Goal: Task Accomplishment & Management: Complete application form

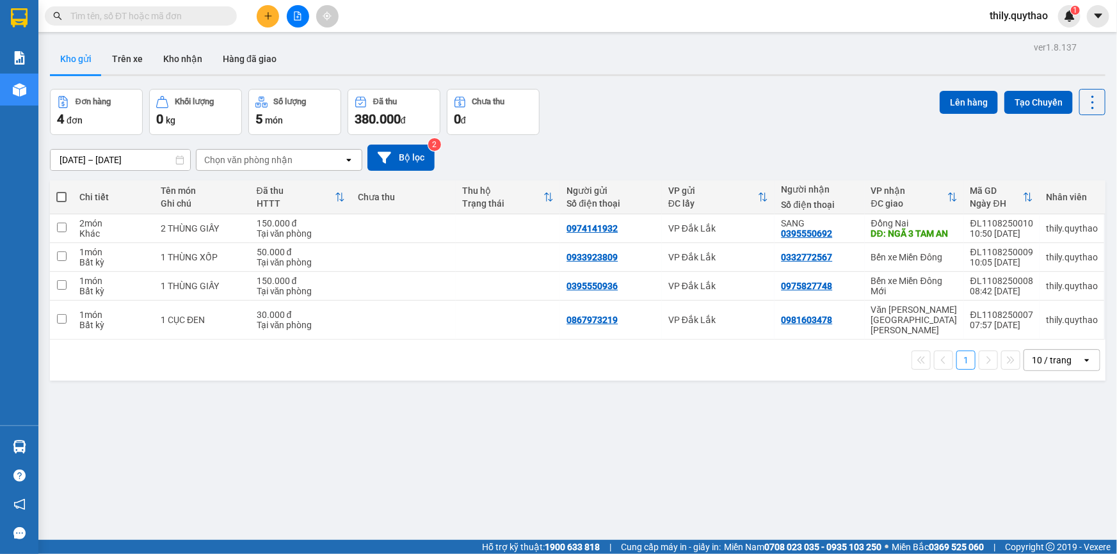
click at [273, 13] on button at bounding box center [268, 16] width 22 height 22
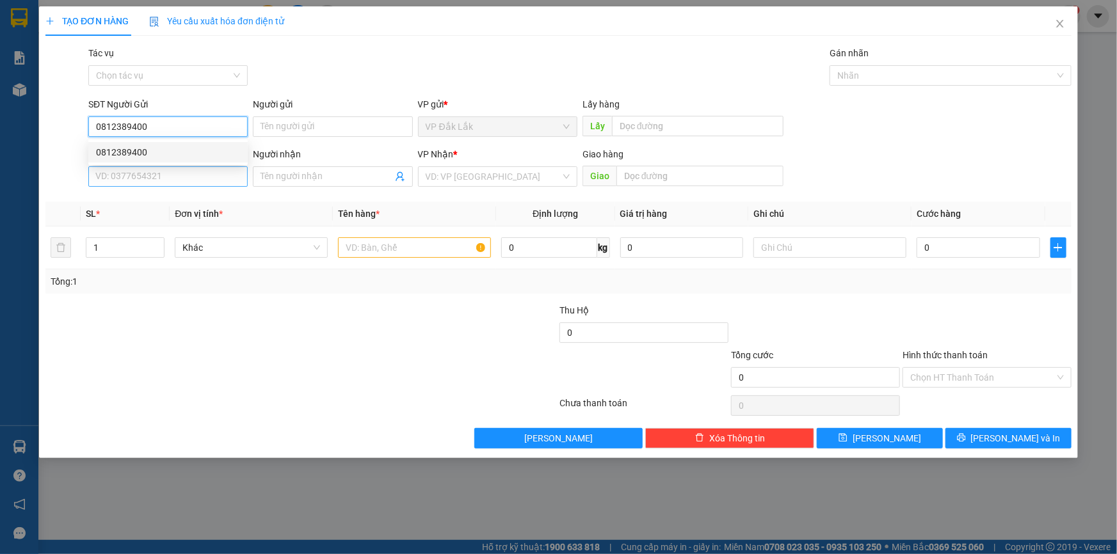
type input "0812389400"
click at [196, 172] on input "SĐT Người Nhận *" at bounding box center [167, 176] width 159 height 20
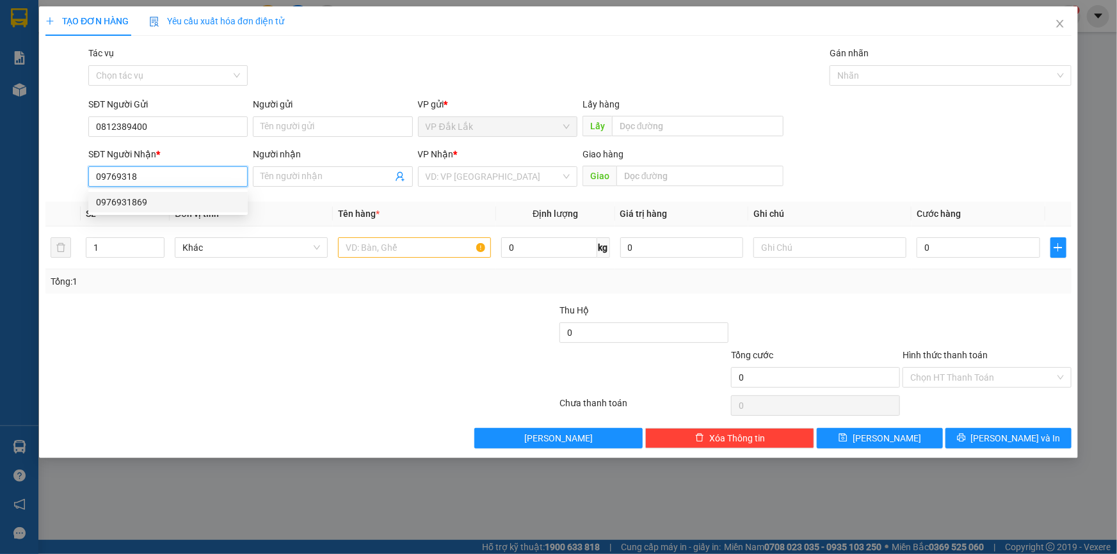
click at [166, 196] on div "0976931869" at bounding box center [168, 202] width 144 height 14
type input "0976931869"
type input "CV 30 THÁNG 4"
type input "0976931869"
click at [397, 250] on input "text" at bounding box center [414, 248] width 153 height 20
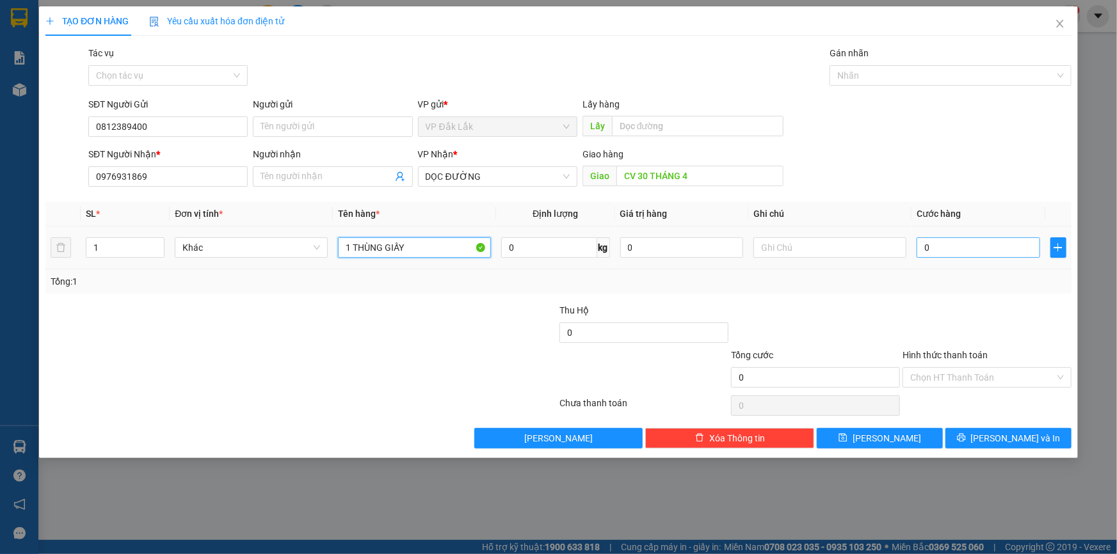
type input "1 THÙNG GIẤY"
click at [955, 256] on input "0" at bounding box center [979, 248] width 124 height 20
type input "1"
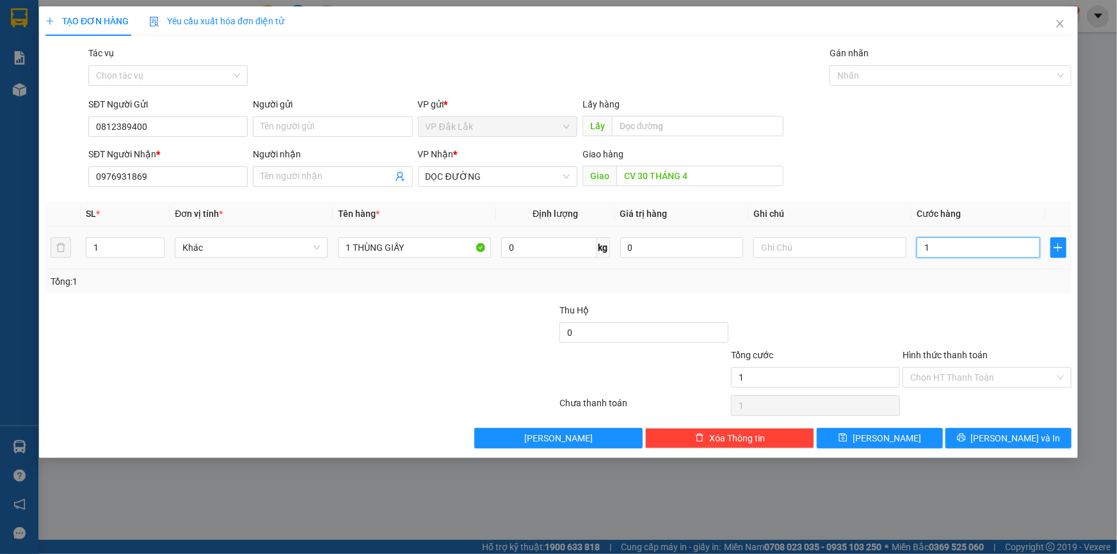
type input "12"
type input "120"
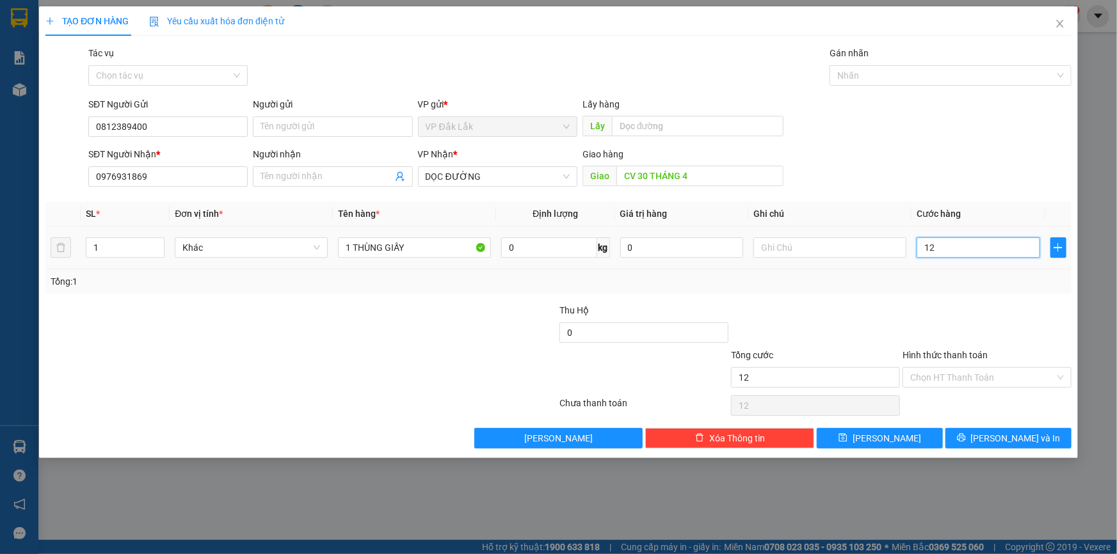
type input "120"
type input "1.200"
type input "12.000"
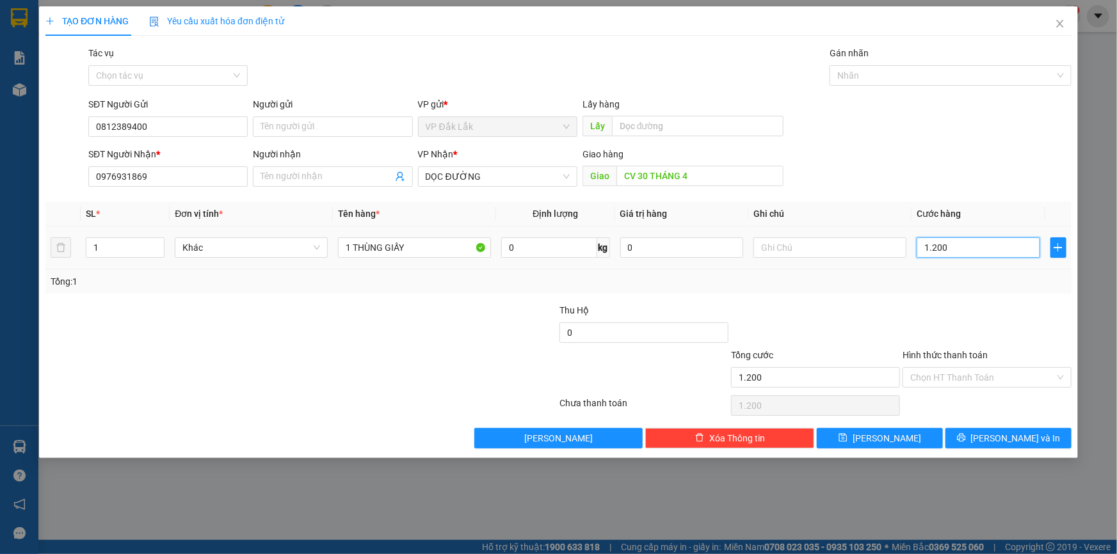
type input "12.000"
type input "120.000"
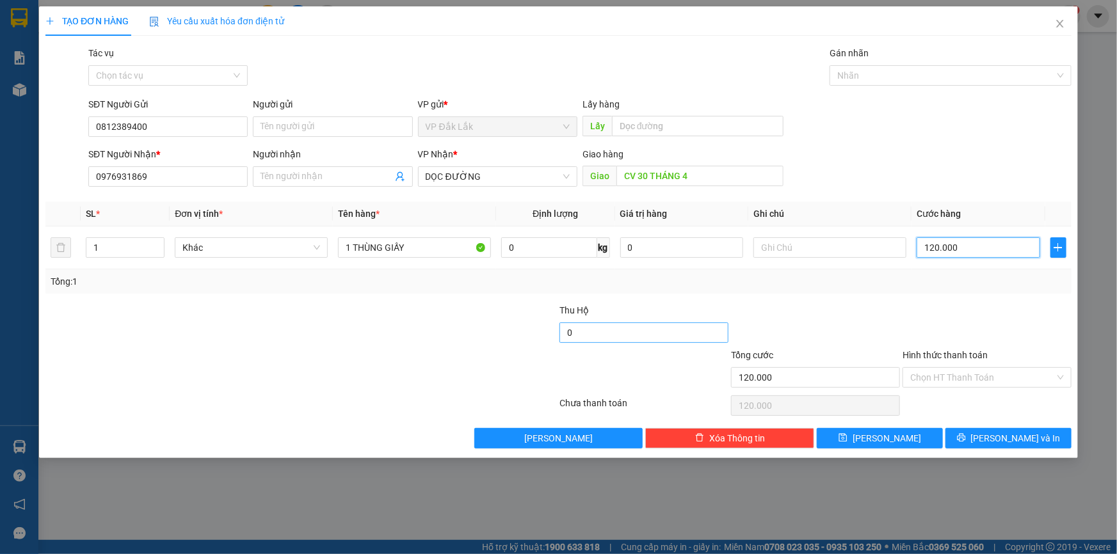
type input "120.000"
click at [636, 327] on input "0" at bounding box center [644, 333] width 169 height 20
type input "1.750.000"
click at [1015, 380] on input "Hình thức thanh toán" at bounding box center [982, 377] width 145 height 19
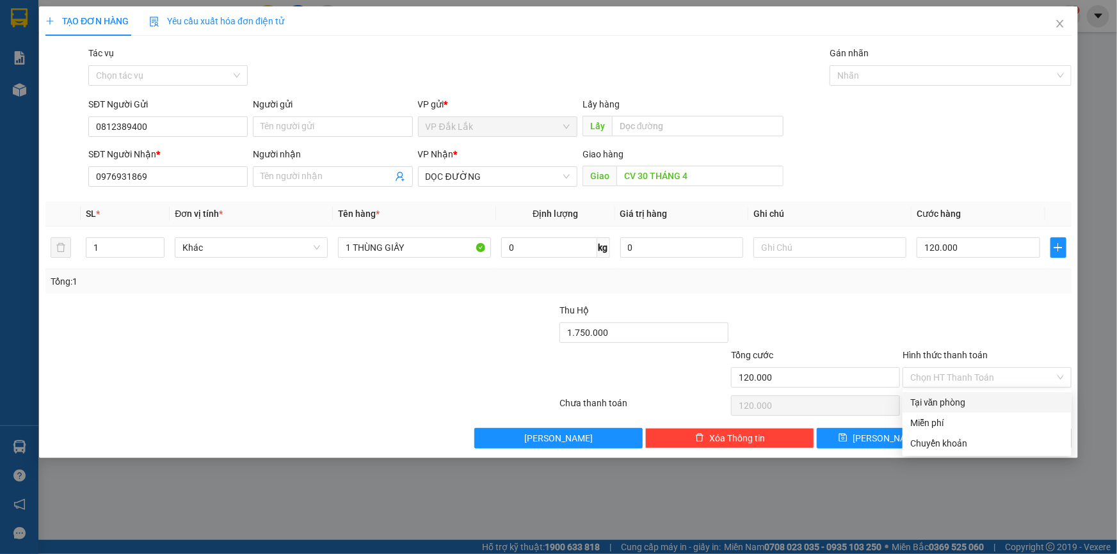
click at [1002, 389] on div "Transit Pickup Surcharge Ids Transit Deliver Surcharge Ids Transit Deliver Surc…" at bounding box center [558, 247] width 1026 height 403
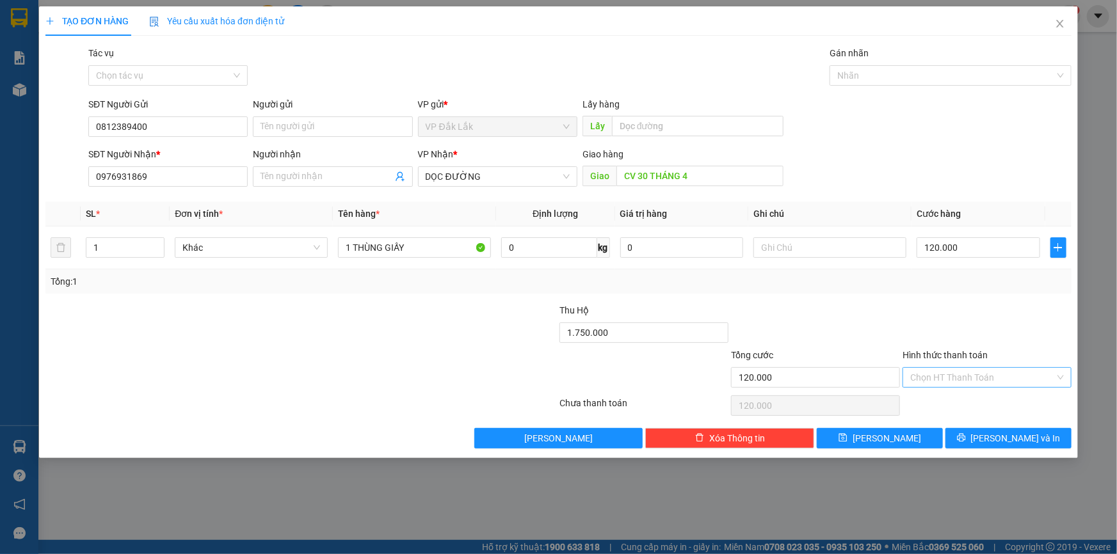
click at [1014, 384] on input "Hình thức thanh toán" at bounding box center [982, 377] width 145 height 19
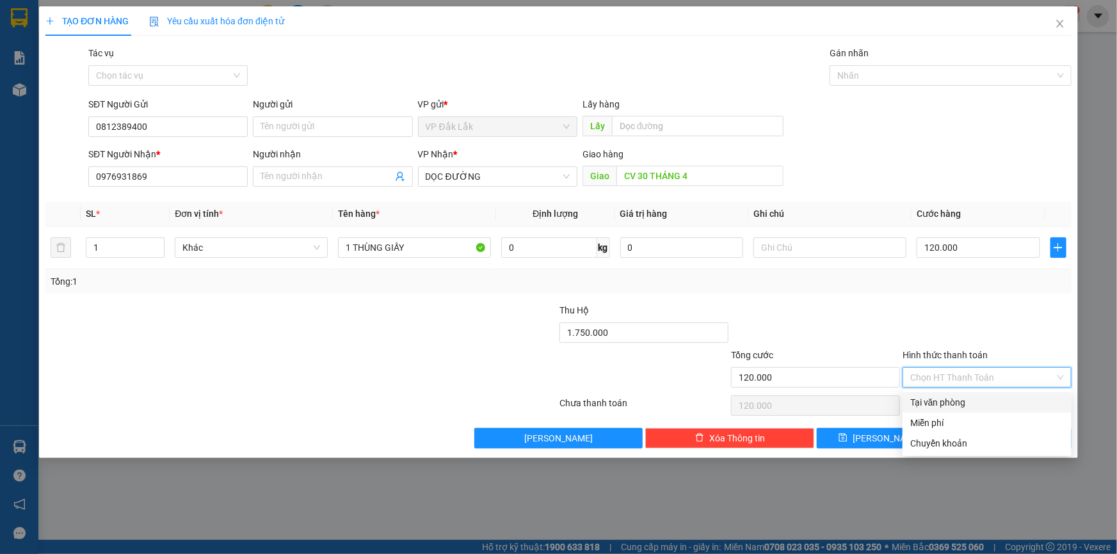
click at [992, 400] on div "Tại văn phòng" at bounding box center [987, 403] width 154 height 14
type input "0"
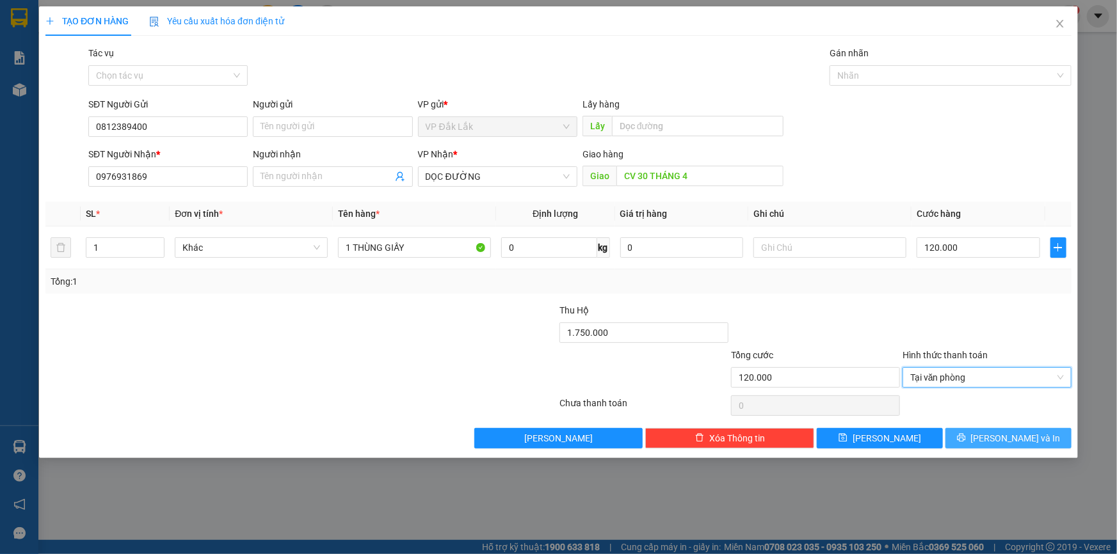
click at [999, 435] on span "[PERSON_NAME] và In" at bounding box center [1016, 439] width 90 height 14
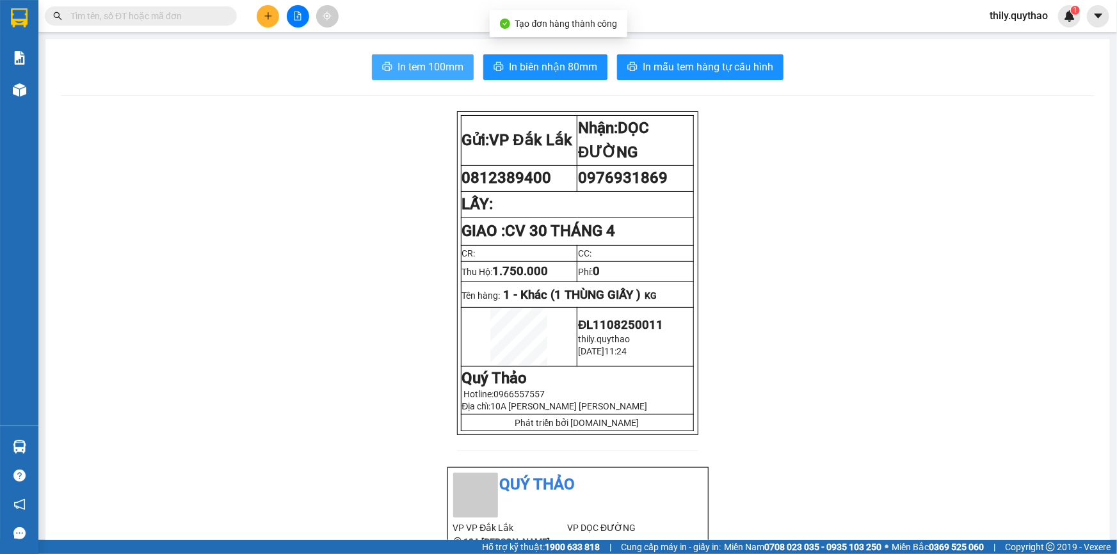
click at [459, 70] on button "In tem 100mm" at bounding box center [423, 67] width 102 height 26
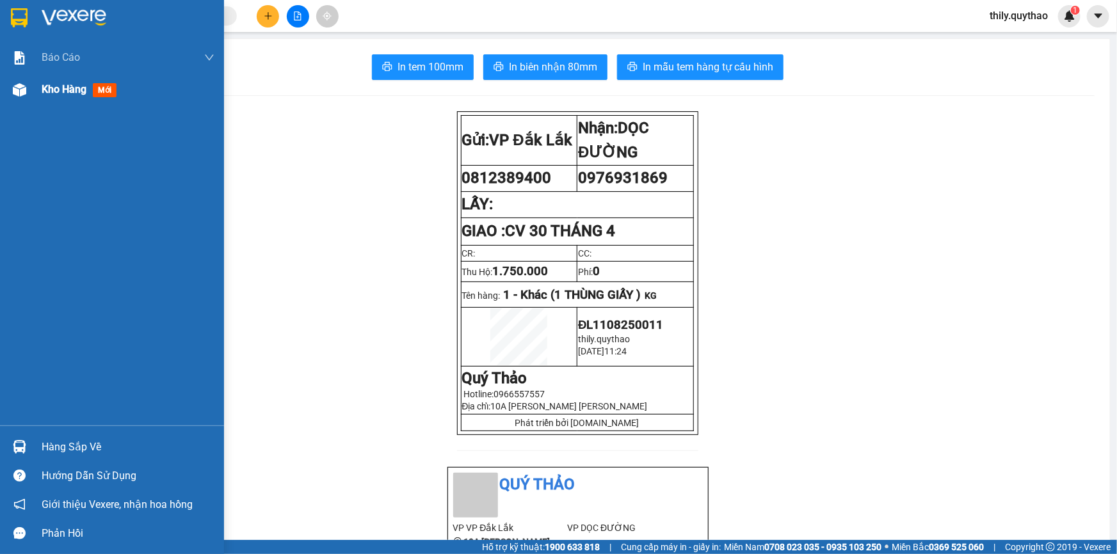
click at [120, 95] on div "Kho hàng mới" at bounding box center [82, 89] width 80 height 16
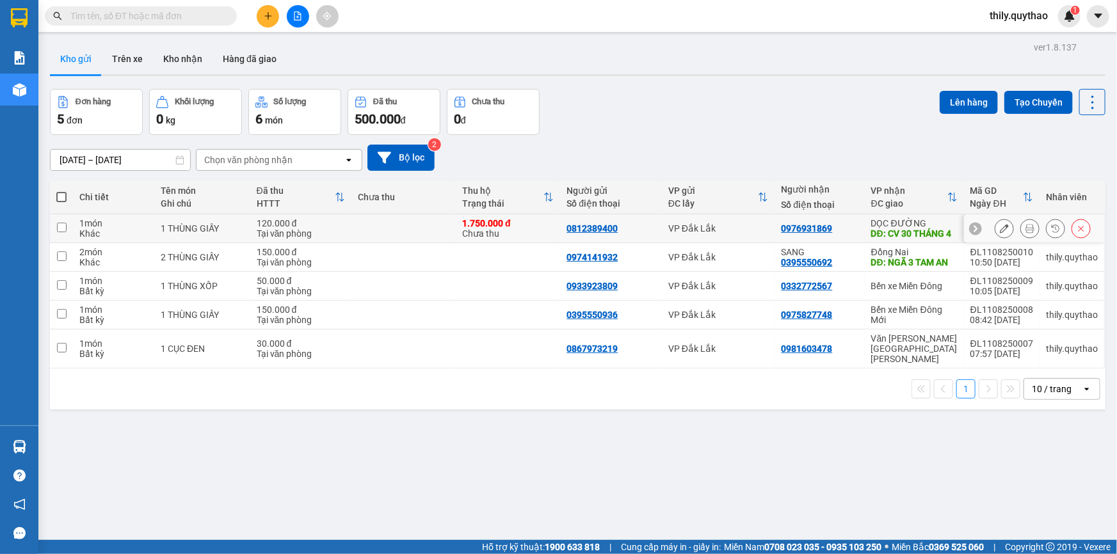
click at [999, 231] on button at bounding box center [1005, 229] width 18 height 22
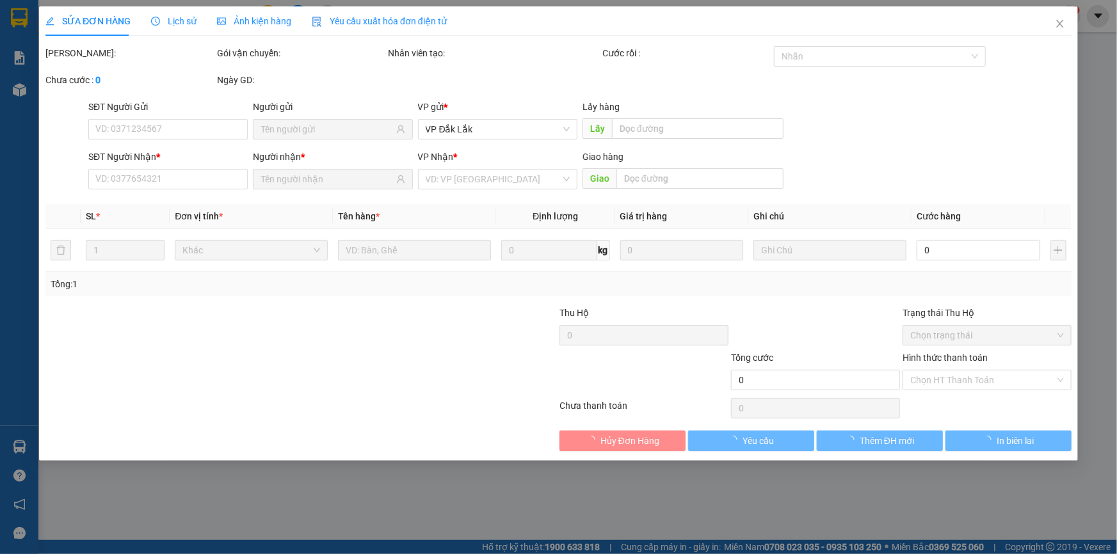
type input "0812389400"
type input "0976931869"
type input "CV 30 THÁNG 4"
type input "1.750.000"
type input "120.000"
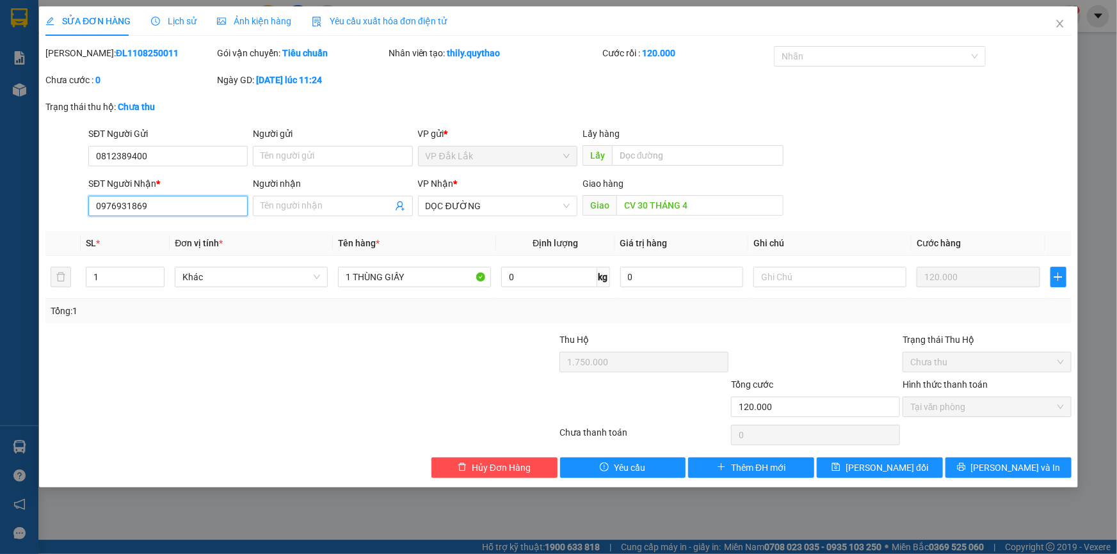
click at [134, 199] on input "0976931869" at bounding box center [167, 206] width 159 height 20
click at [524, 461] on span "Hủy Đơn Hàng" at bounding box center [501, 468] width 59 height 14
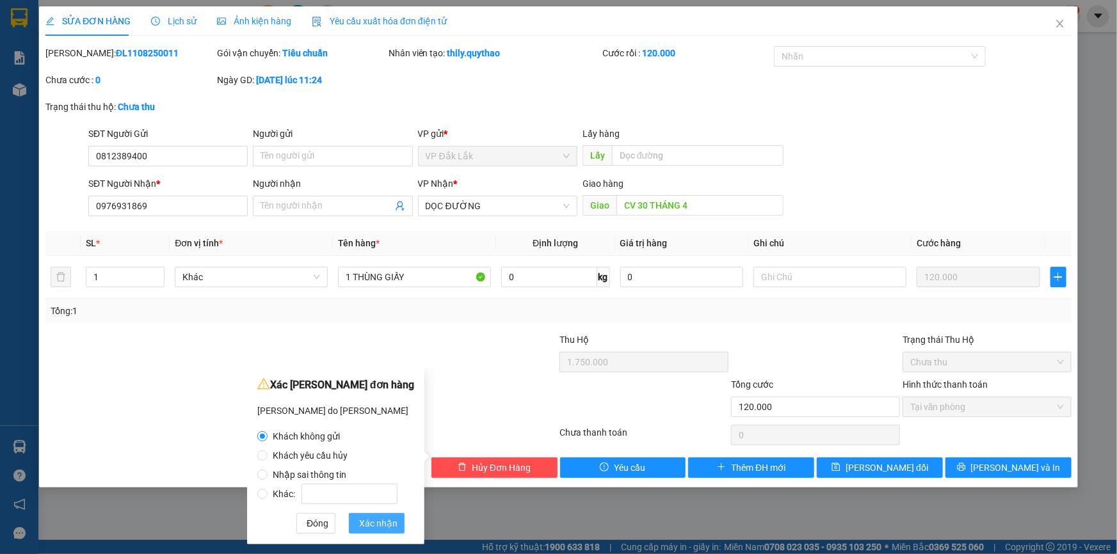
click at [387, 529] on span "Xác nhận" at bounding box center [378, 524] width 38 height 14
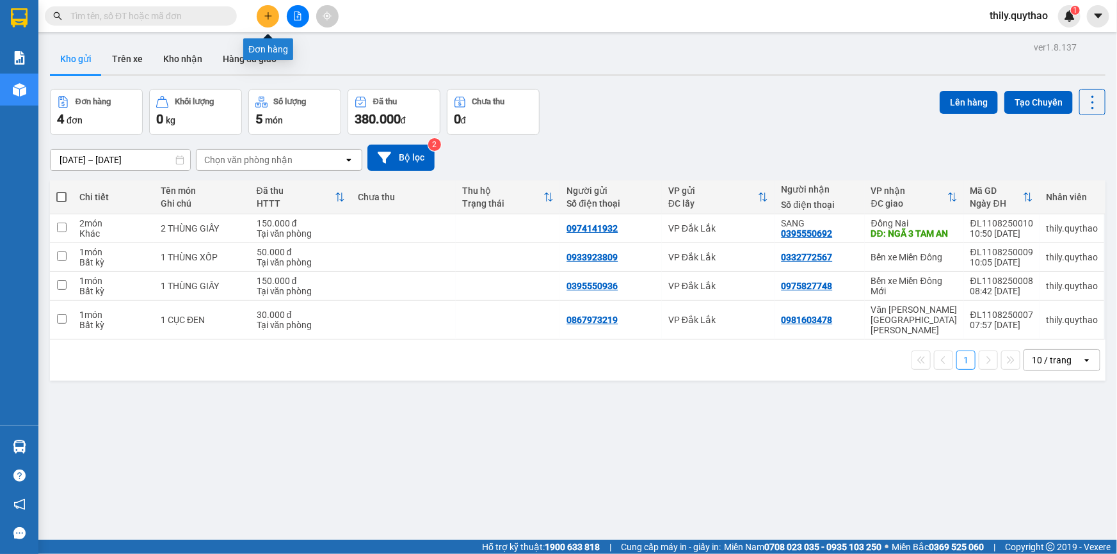
click at [282, 13] on div at bounding box center [298, 16] width 96 height 22
click at [288, 16] on button at bounding box center [298, 16] width 22 height 22
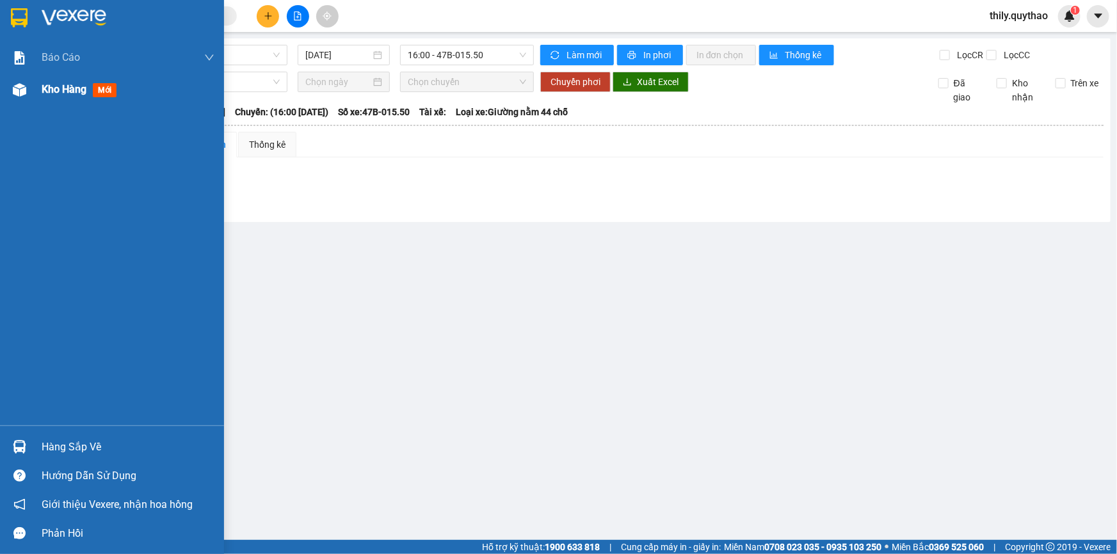
click at [32, 88] on div "Kho hàng mới" at bounding box center [112, 90] width 224 height 32
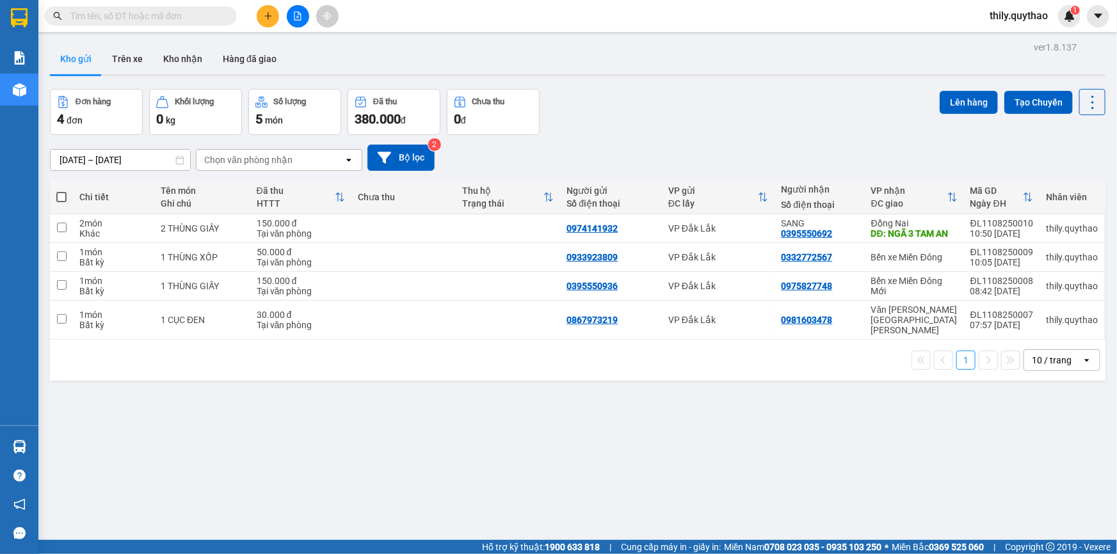
click at [266, 15] on icon "plus" at bounding box center [268, 16] width 9 height 9
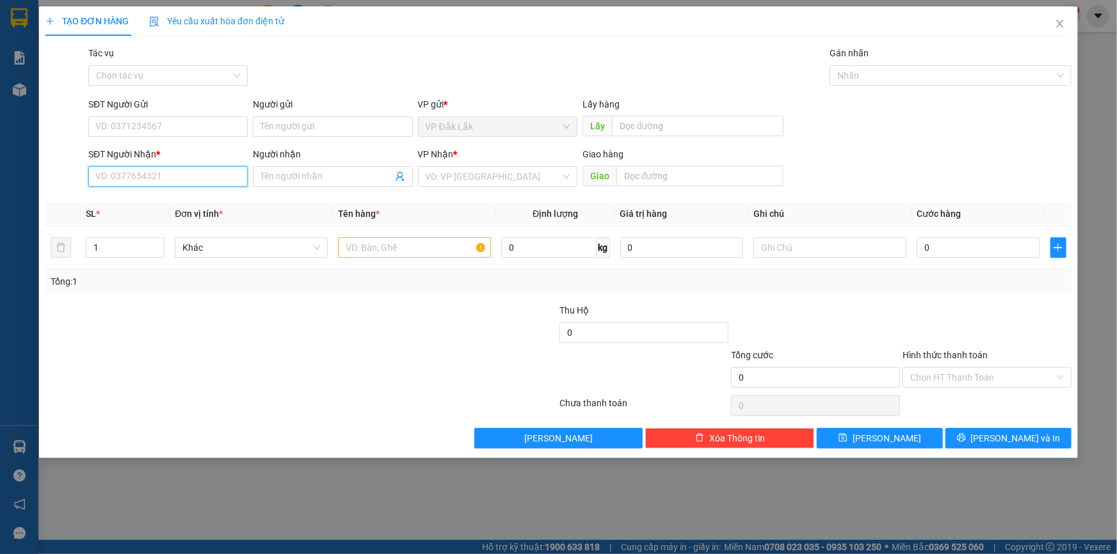
paste input "0976931869"
type input "0976931869"
click at [176, 195] on div "0976931869" at bounding box center [168, 202] width 144 height 14
type input "CV 30 THÁNG 4"
type input "0976931869"
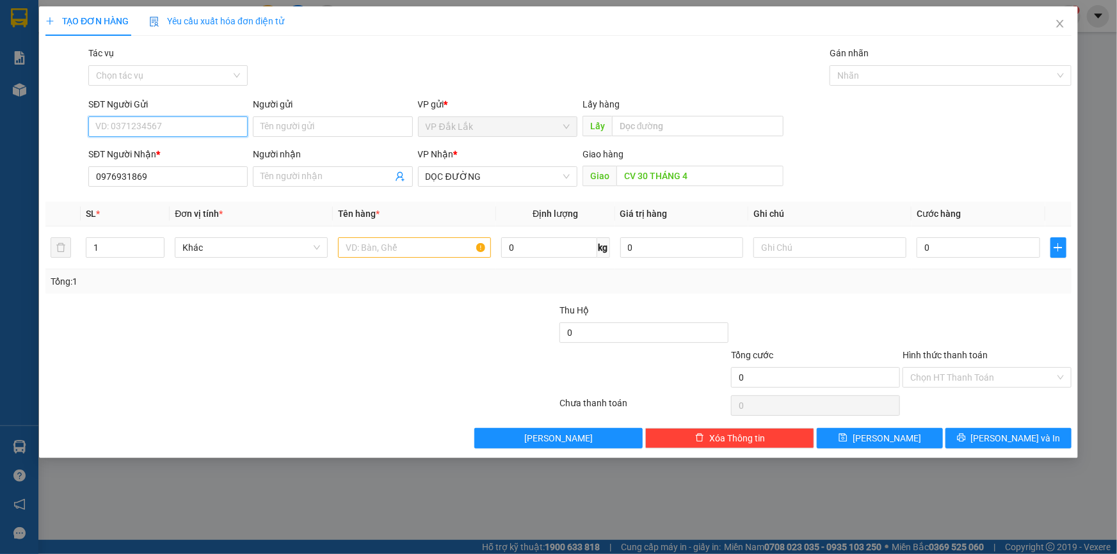
click at [215, 125] on input "SĐT Người Gửi" at bounding box center [167, 127] width 159 height 20
click at [179, 146] on div "0812389400" at bounding box center [168, 152] width 144 height 14
type input "0812389400"
click at [399, 250] on input "text" at bounding box center [414, 248] width 153 height 20
type input "1 THÙNG GIẤY"
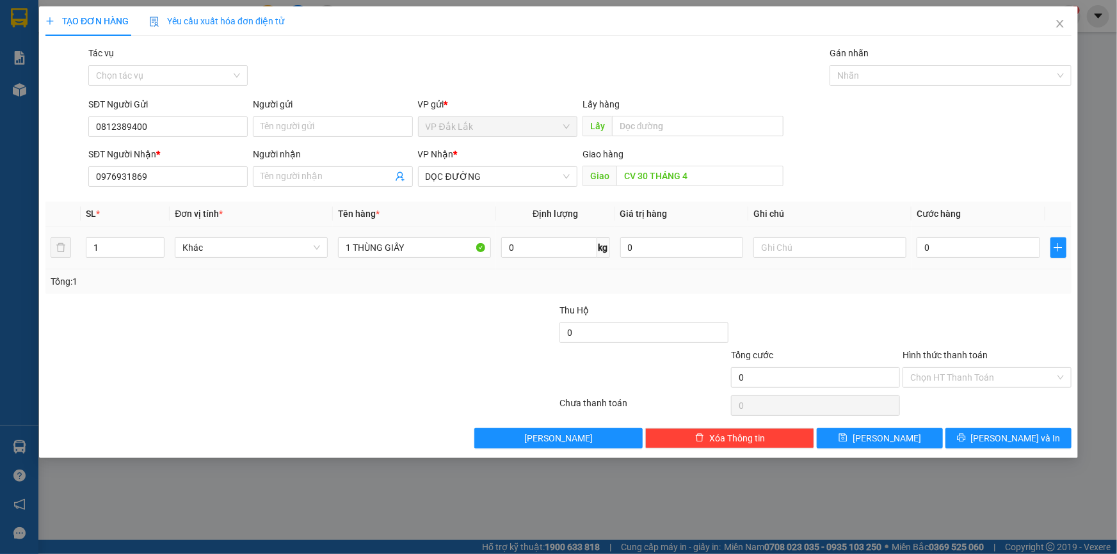
click at [988, 235] on div "0" at bounding box center [979, 248] width 124 height 26
click at [982, 242] on input "0" at bounding box center [979, 248] width 124 height 20
type input "1"
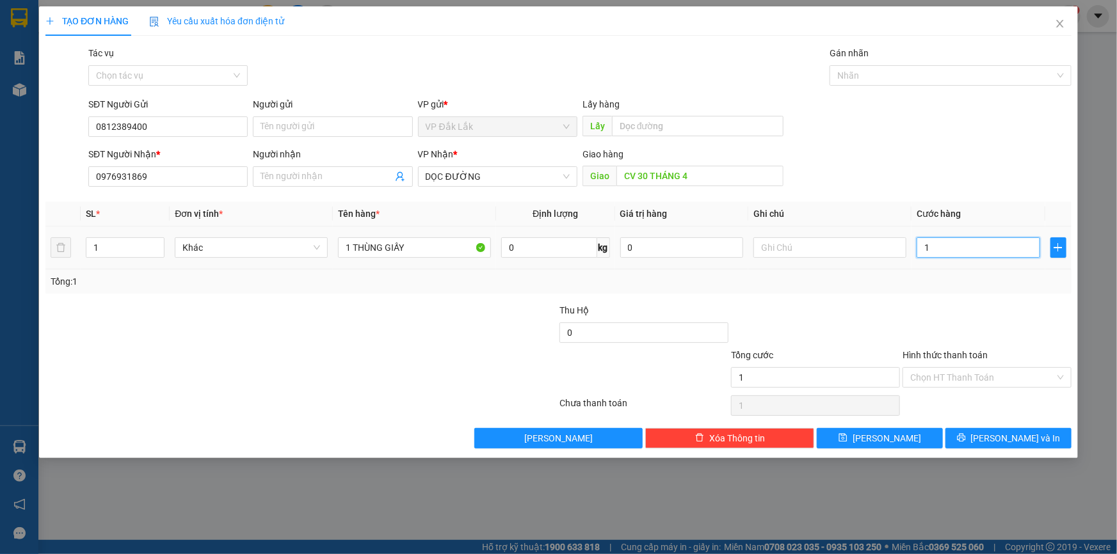
type input "12"
type input "120"
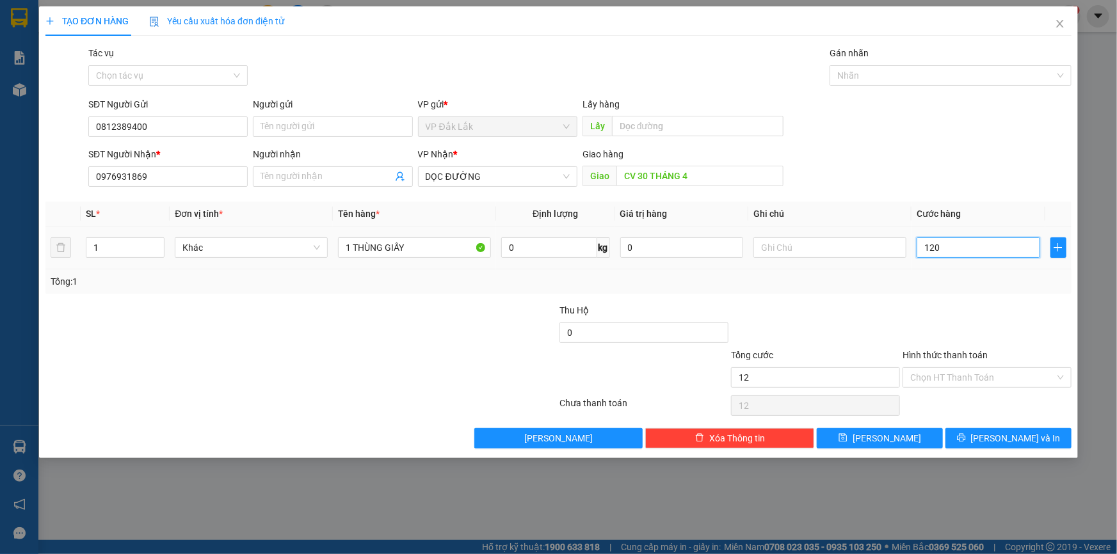
type input "120"
type input "1.200"
type input "12.000"
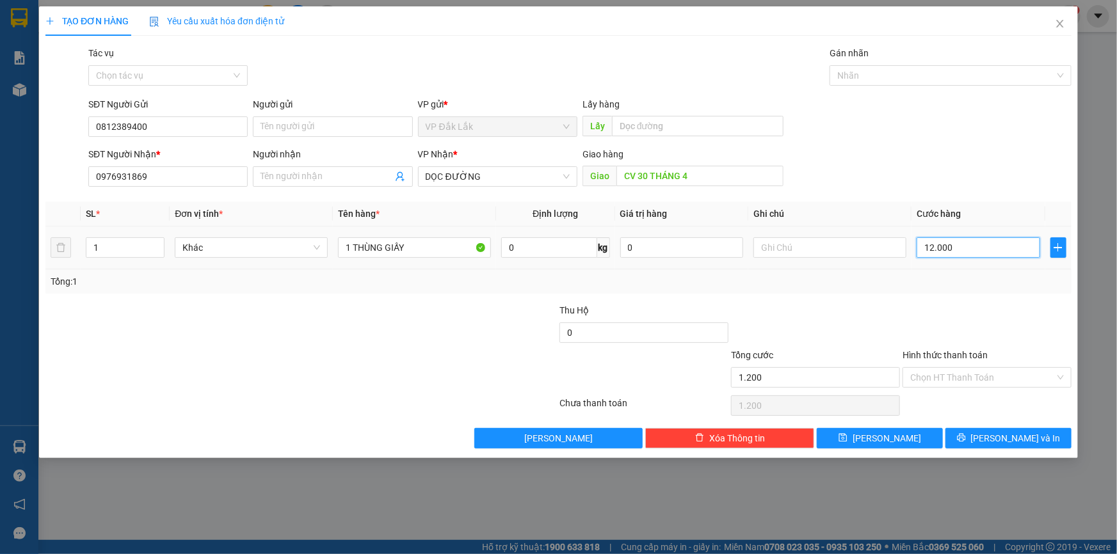
type input "12.000"
type input "120.000"
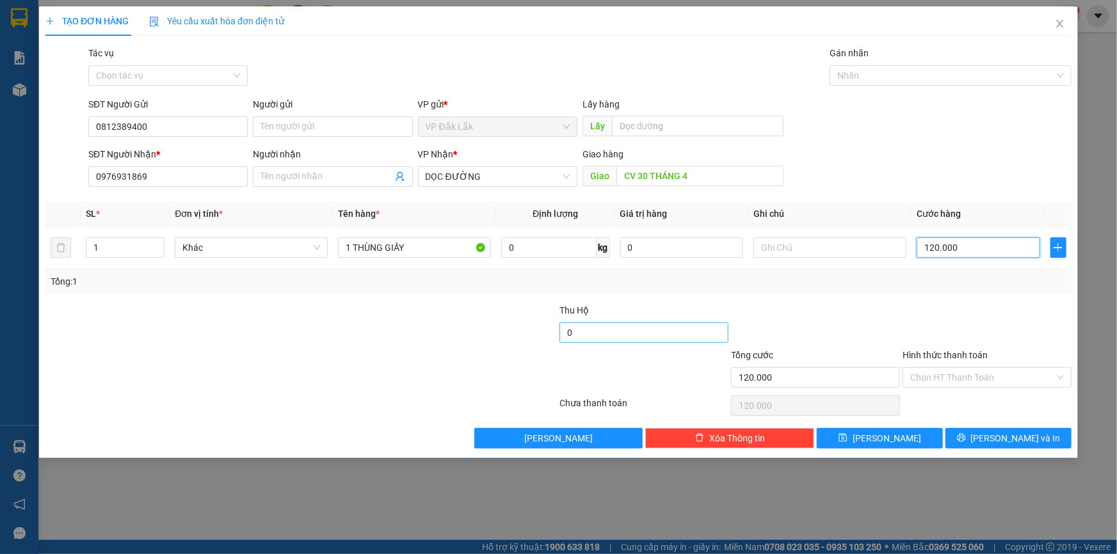
type input "120.000"
click at [677, 336] on input "0" at bounding box center [644, 333] width 169 height 20
type input "1.770.000"
click at [962, 375] on input "Hình thức thanh toán" at bounding box center [982, 377] width 145 height 19
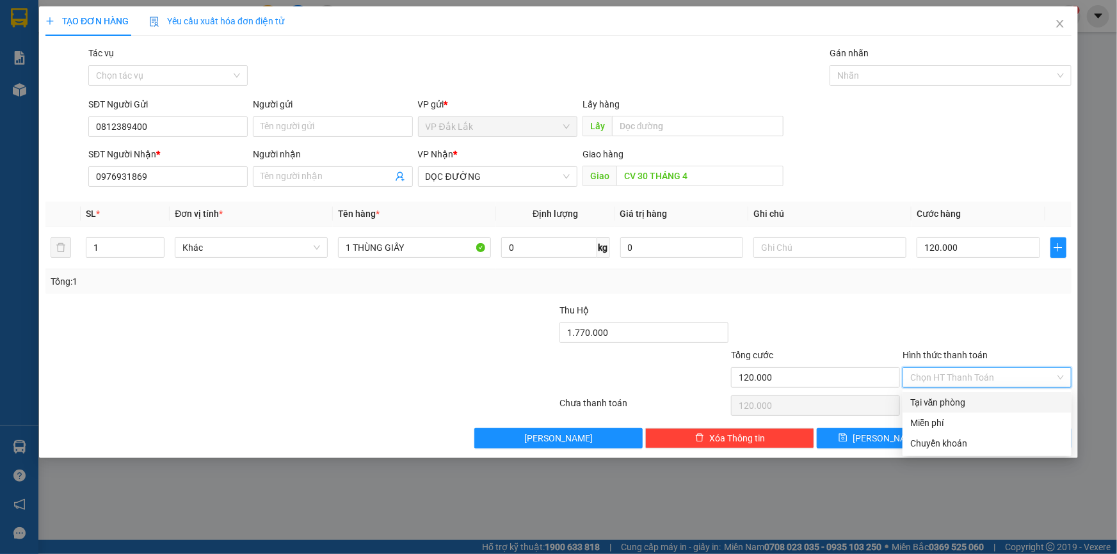
click at [952, 404] on div "Tại văn phòng" at bounding box center [987, 403] width 154 height 14
type input "0"
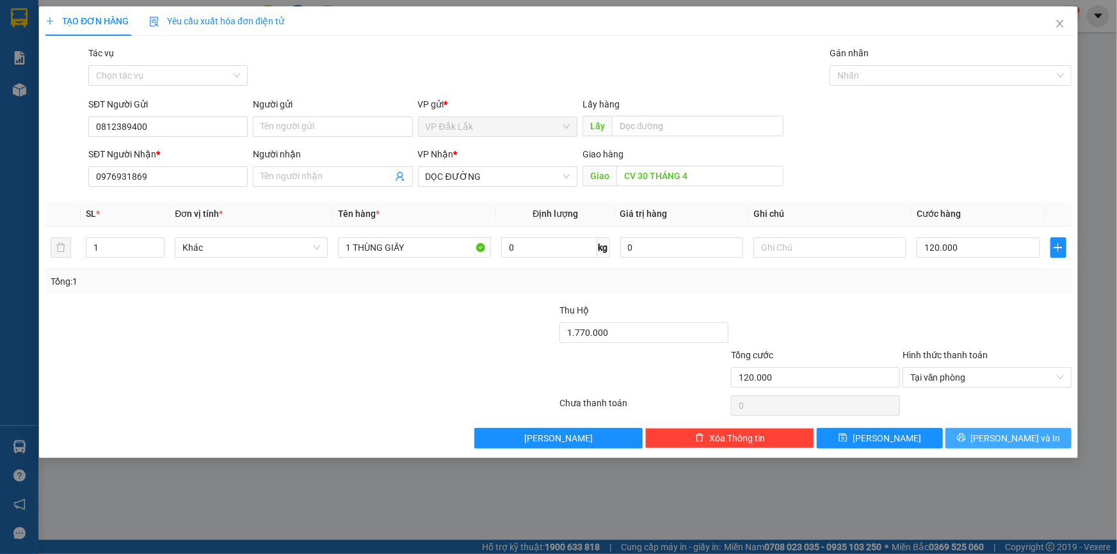
click at [1024, 446] on button "[PERSON_NAME] và In" at bounding box center [1009, 438] width 126 height 20
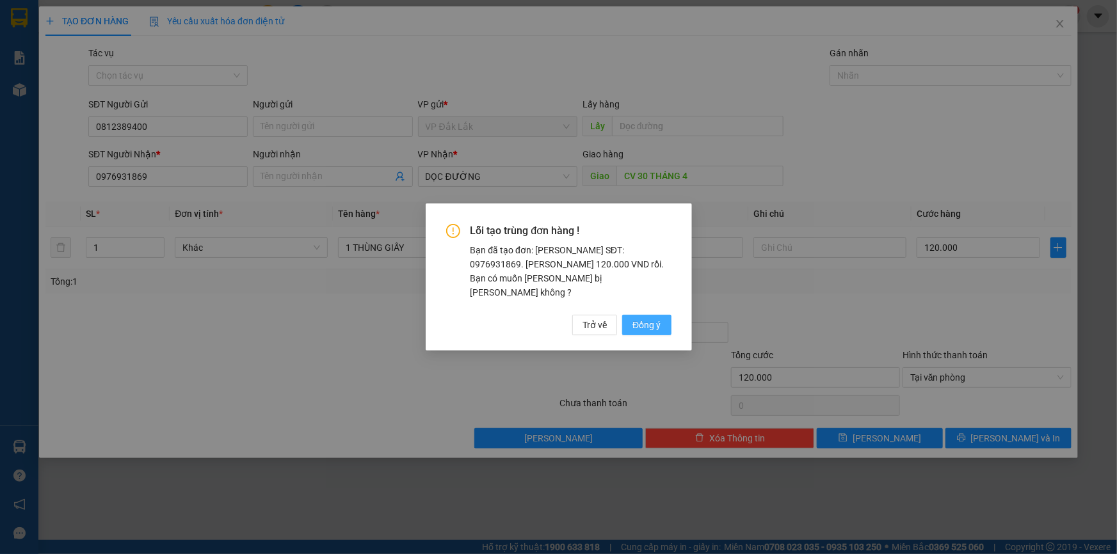
click at [657, 320] on span "Đồng ý" at bounding box center [647, 325] width 28 height 14
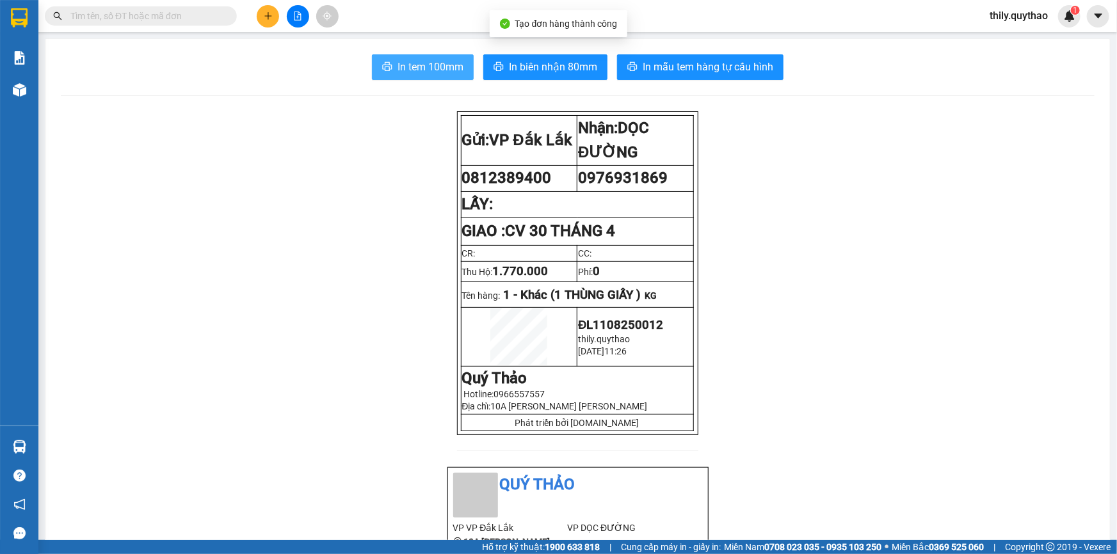
click at [416, 67] on span "In tem 100mm" at bounding box center [431, 67] width 66 height 16
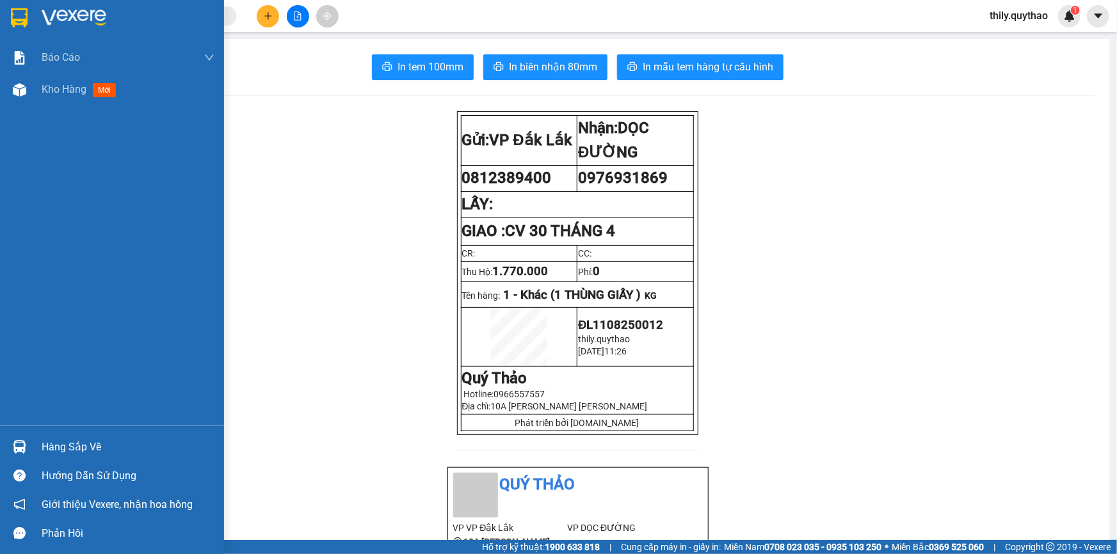
click at [32, 101] on div "Kho hàng mới" at bounding box center [112, 90] width 224 height 32
